Goal: Transaction & Acquisition: Purchase product/service

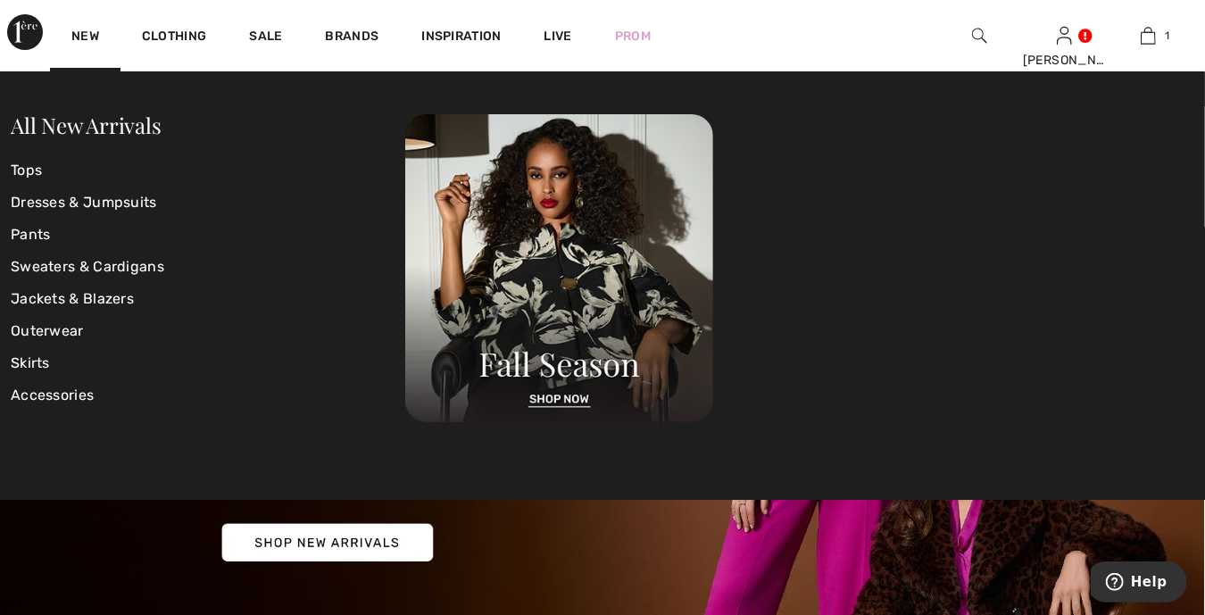
click at [100, 35] on div "New" at bounding box center [85, 35] width 71 height 71
click at [69, 271] on link "Sweaters & Cardigans" at bounding box center [208, 267] width 394 height 32
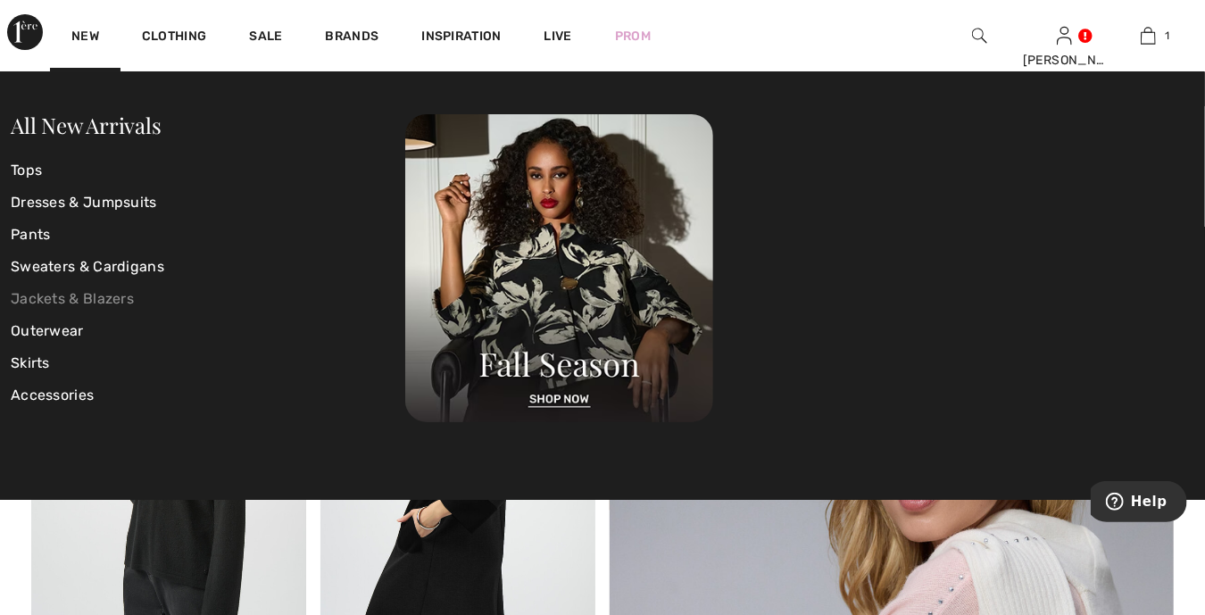
click at [69, 303] on link "Jackets & Blazers" at bounding box center [208, 299] width 394 height 32
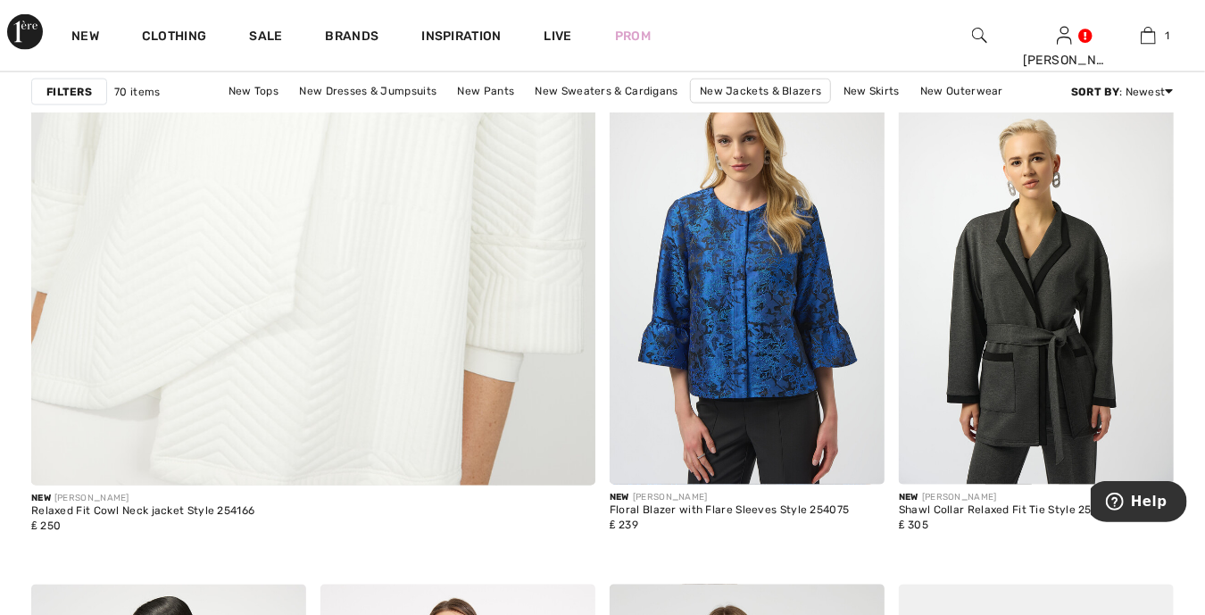
scroll to position [4662, 0]
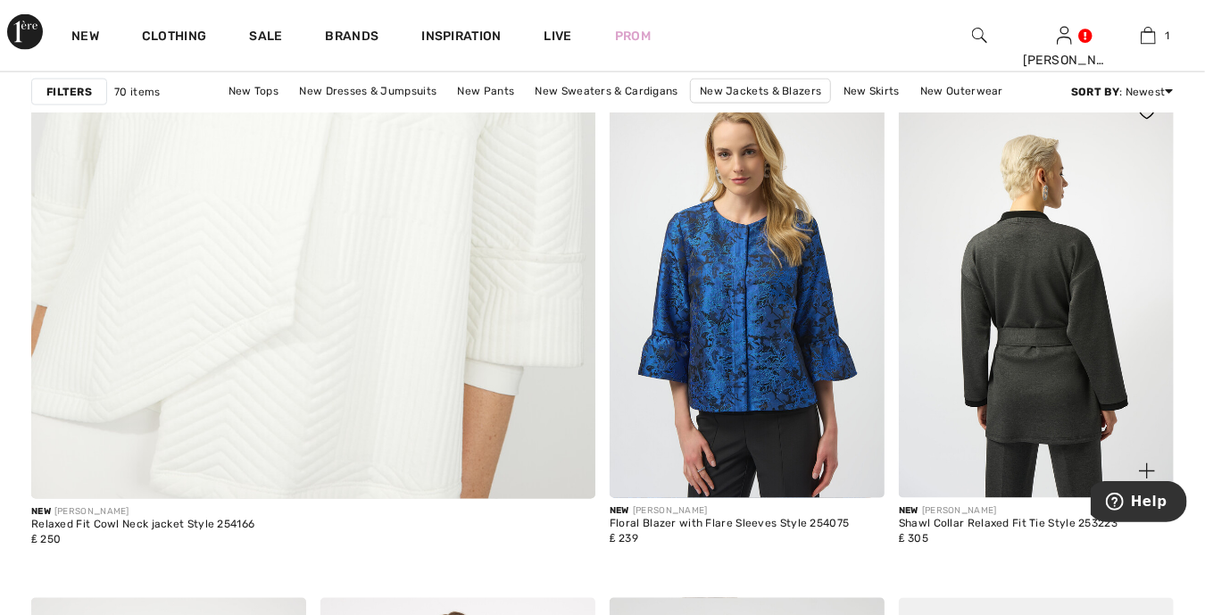
click at [1011, 322] on img at bounding box center [1036, 292] width 275 height 412
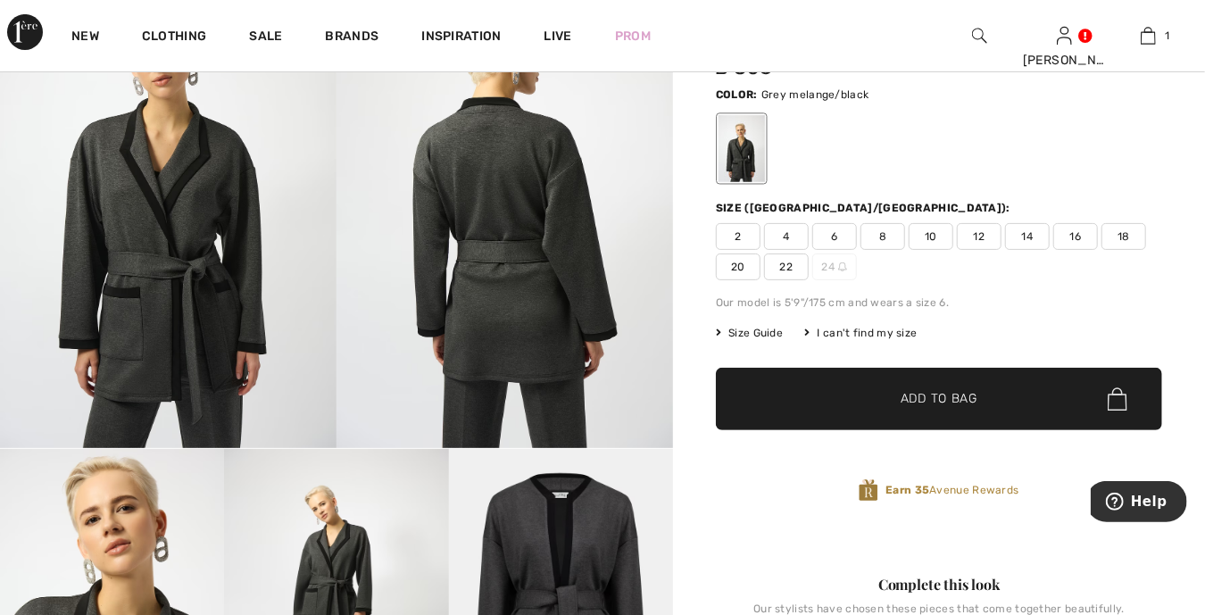
scroll to position [178, 0]
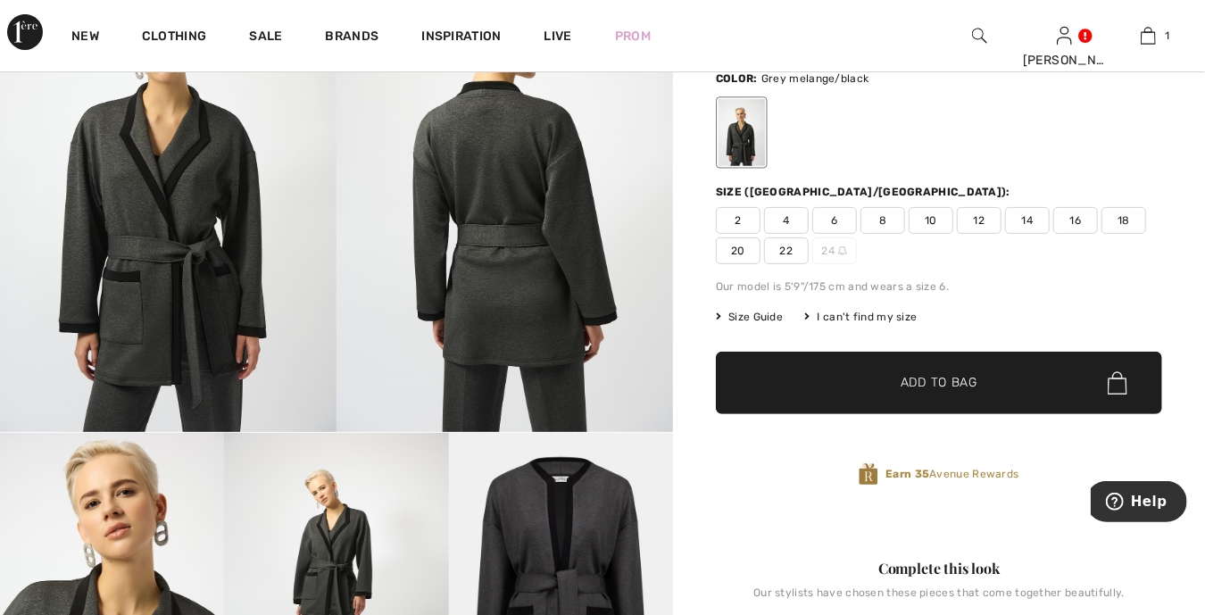
click at [968, 384] on span "Add to Bag" at bounding box center [938, 383] width 77 height 19
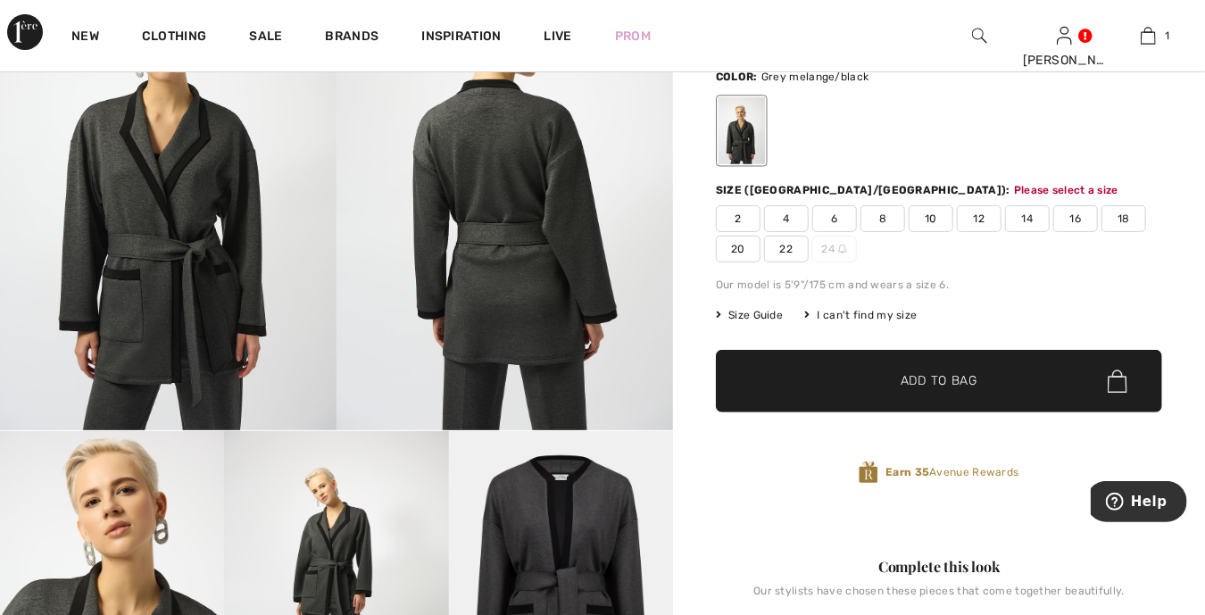
scroll to position [218, 0]
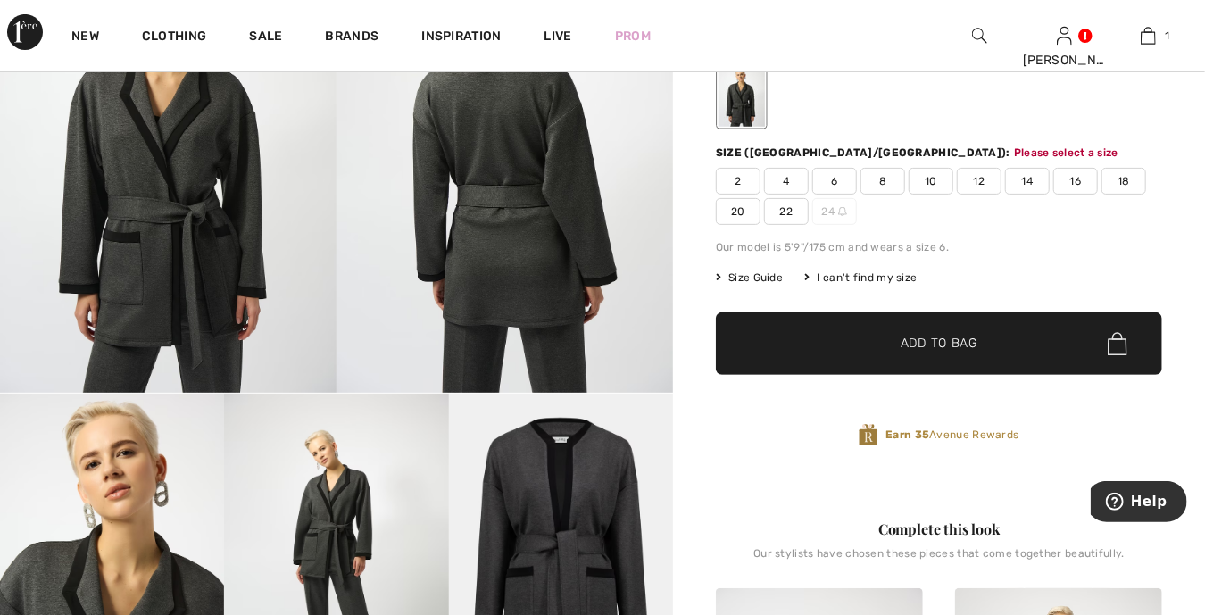
click at [965, 181] on span "12" at bounding box center [979, 181] width 45 height 27
click at [886, 352] on span "✔ Added to Bag Add to Bag" at bounding box center [939, 343] width 446 height 62
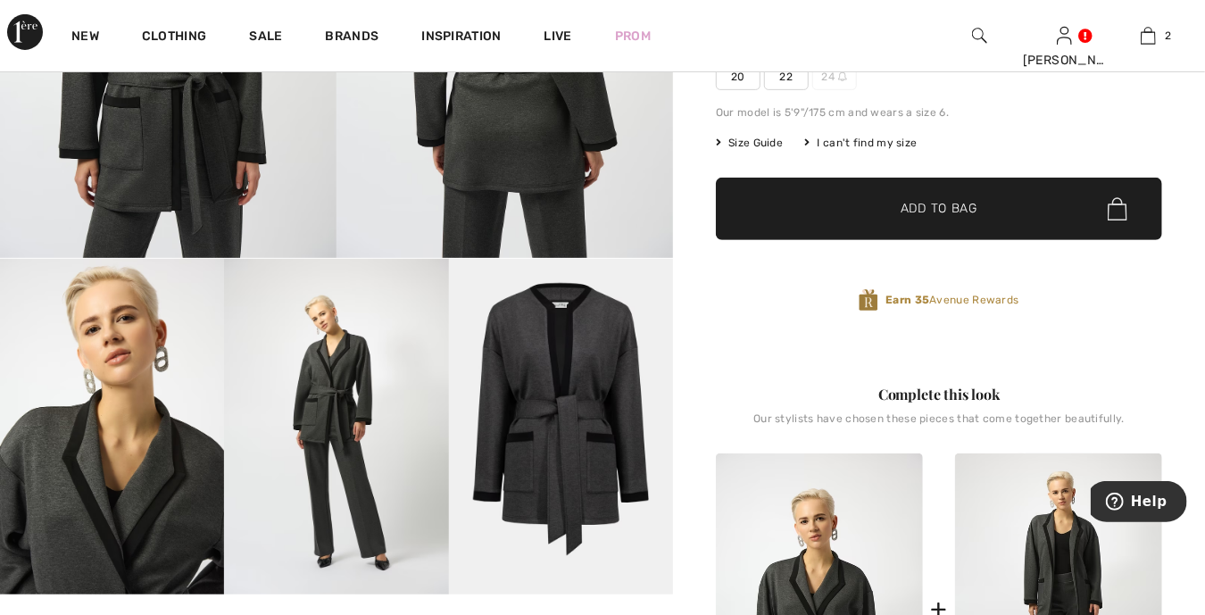
scroll to position [200, 0]
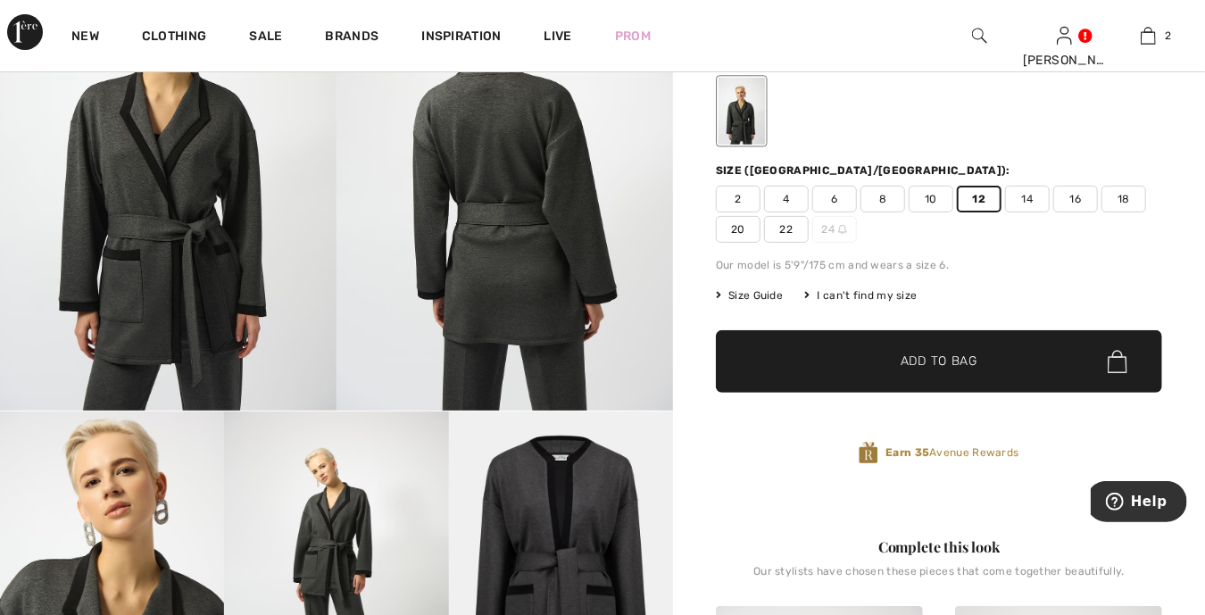
click at [906, 344] on span "✔ Added to Bag Add to Bag" at bounding box center [939, 361] width 446 height 62
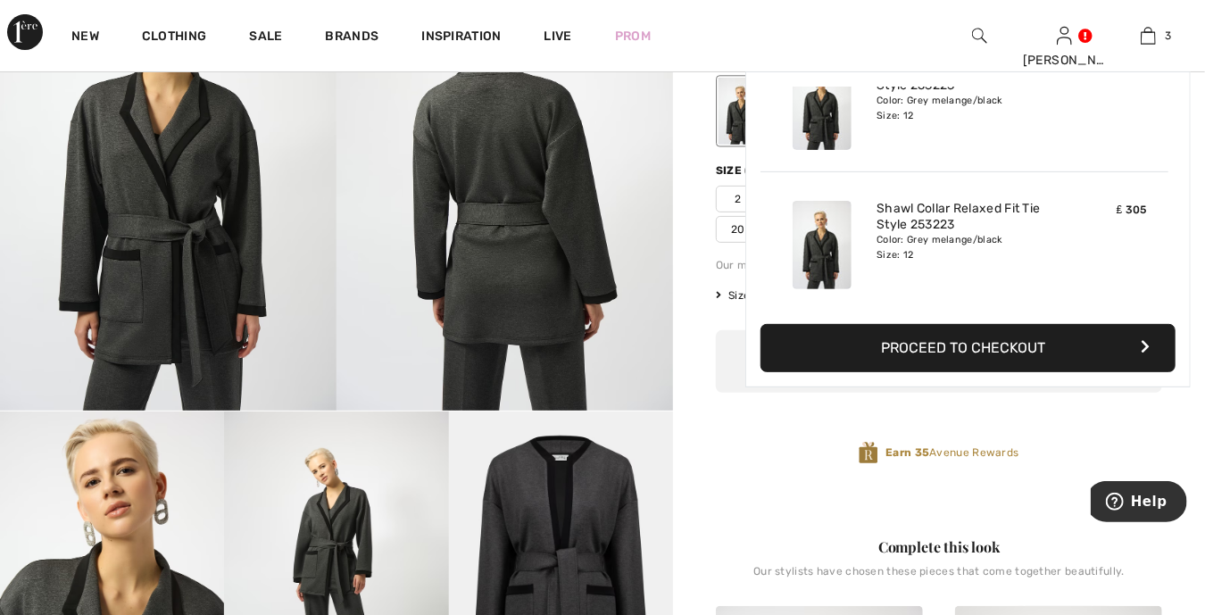
scroll to position [0, 0]
click at [906, 344] on button "Proceed to Checkout" at bounding box center [967, 348] width 415 height 48
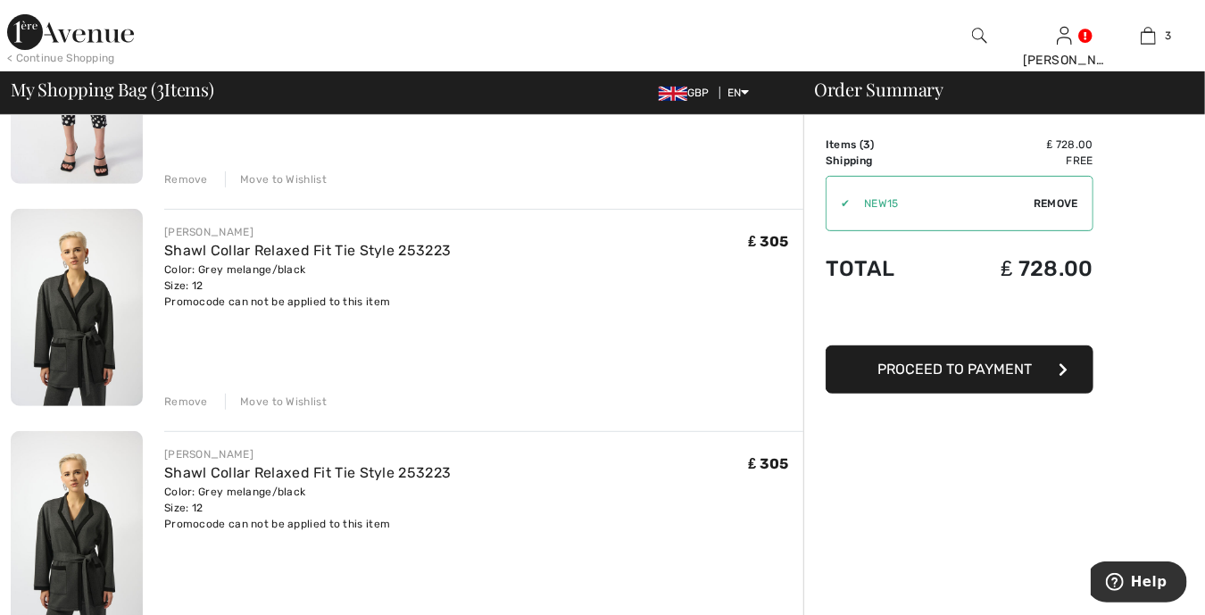
scroll to position [245, 0]
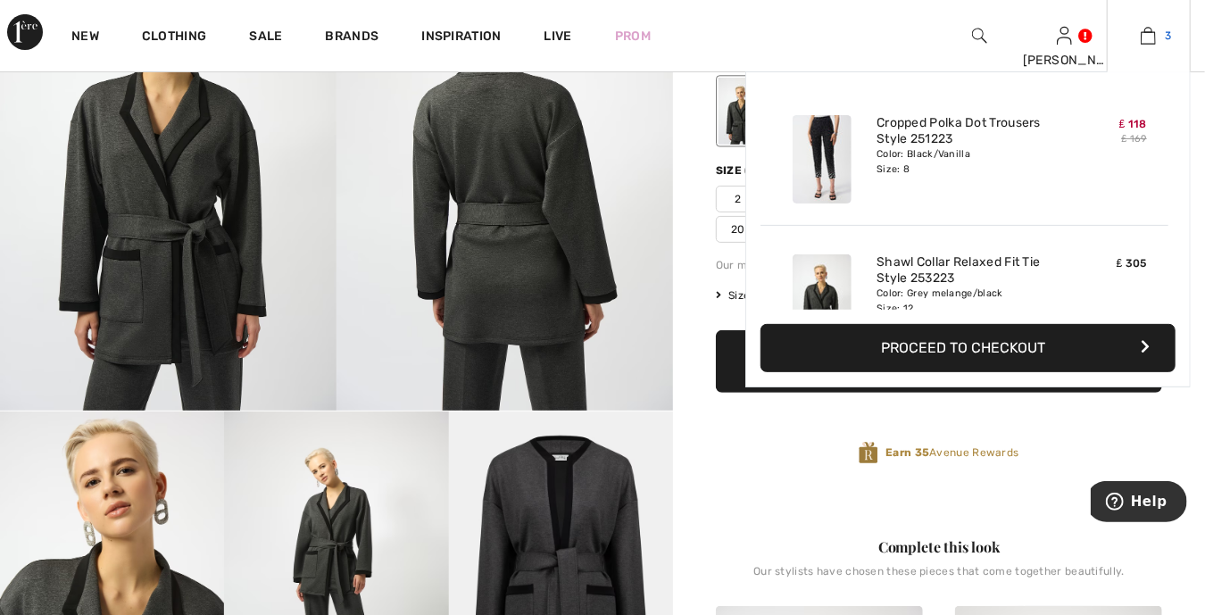
click at [1149, 40] on img at bounding box center [1148, 35] width 15 height 21
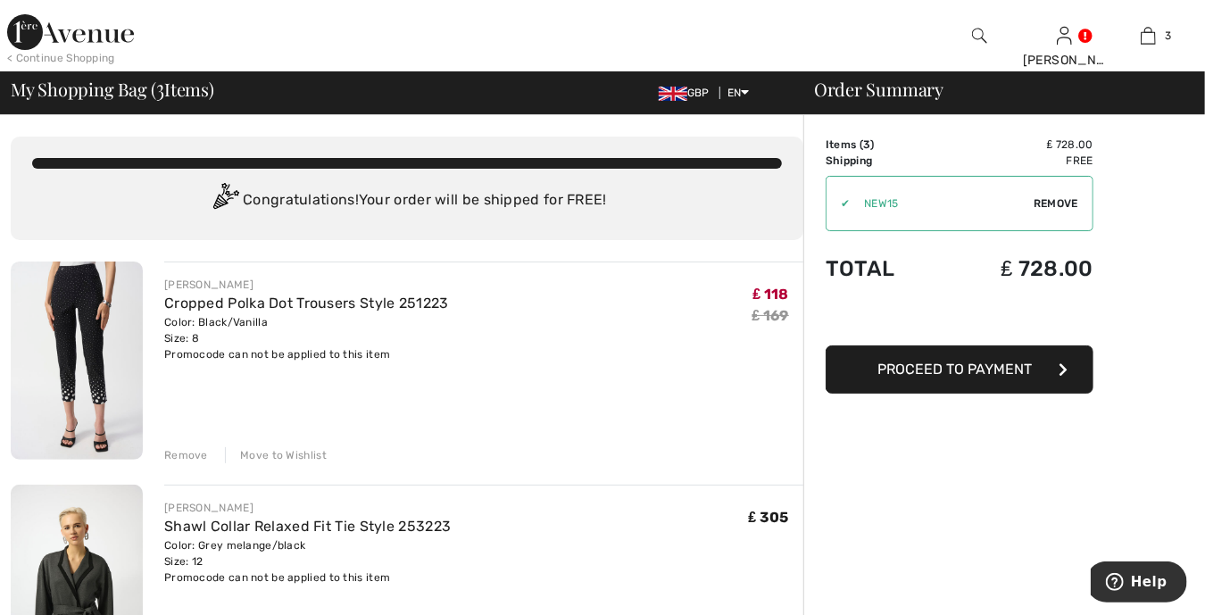
click at [187, 460] on div "Remove" at bounding box center [186, 455] width 44 height 16
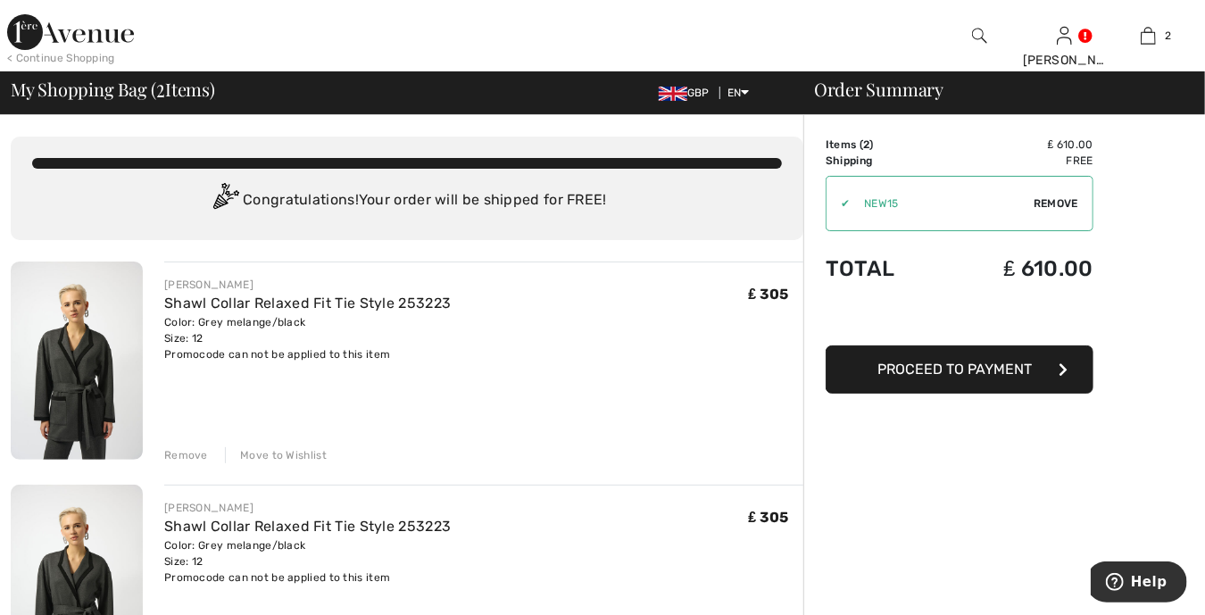
click at [187, 459] on div "Remove" at bounding box center [186, 455] width 44 height 16
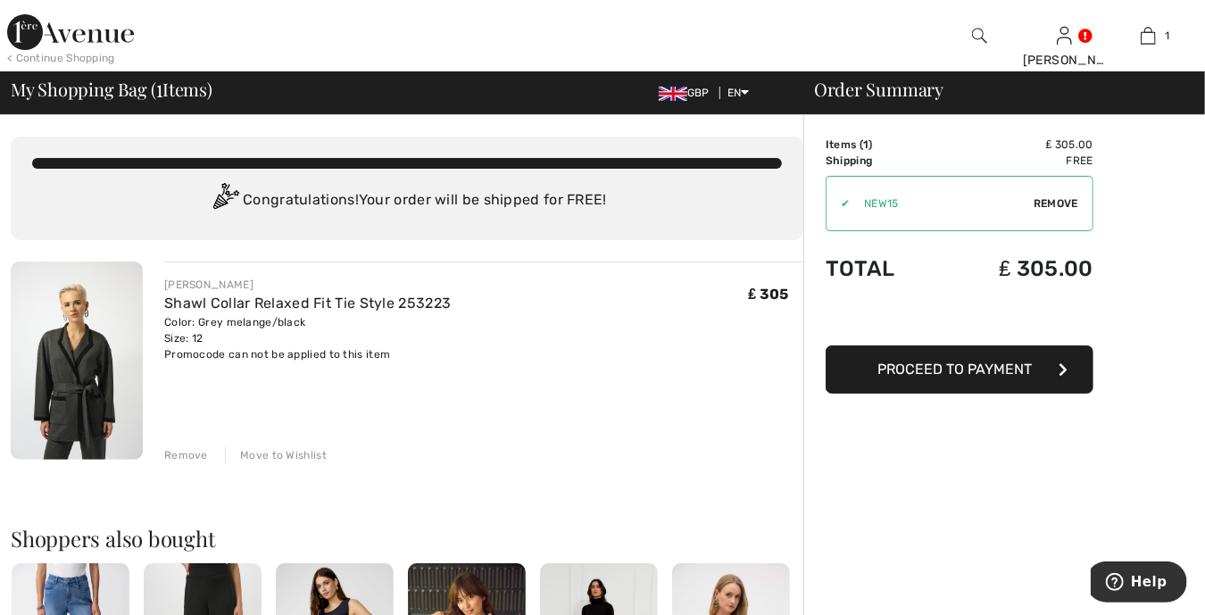
click at [187, 459] on div "Remove" at bounding box center [186, 455] width 44 height 16
